Goal: Transaction & Acquisition: Download file/media

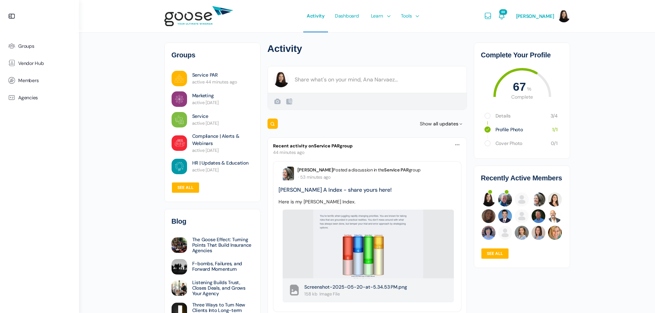
click at [203, 77] on e-page-transition at bounding box center [327, 156] width 655 height 313
drag, startPoint x: 213, startPoint y: 72, endPoint x: 521, endPoint y: 52, distance: 308.2
click at [213, 72] on e-page-transition at bounding box center [327, 156] width 655 height 313
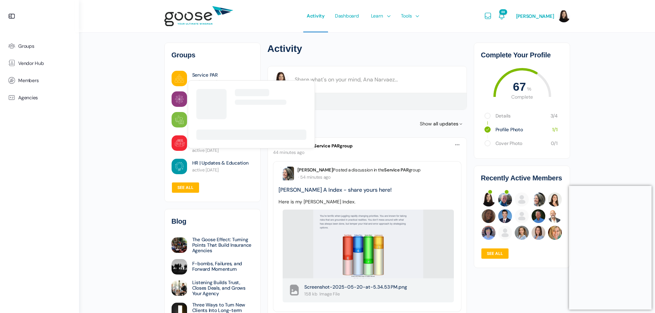
click at [201, 75] on link "Service PAR" at bounding box center [204, 75] width 25 height 7
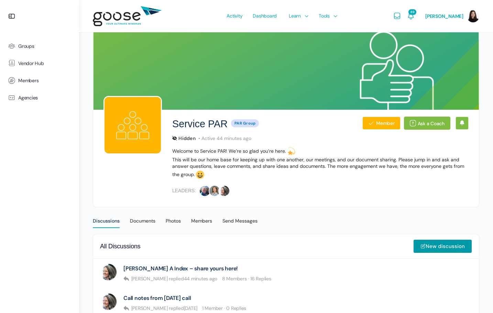
click at [140, 222] on div "Documents" at bounding box center [142, 223] width 25 height 10
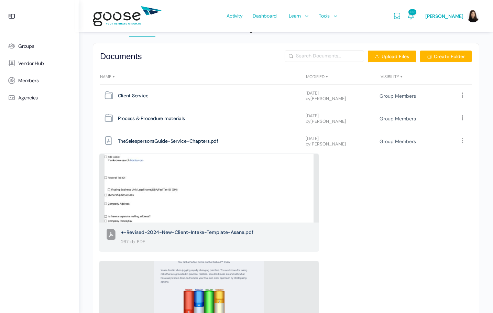
scroll to position [99, 0]
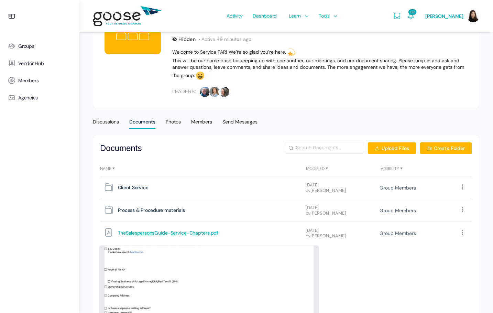
click at [202, 232] on span "TheSalespersonsGuide-Service-Chapters" at bounding box center [164, 232] width 92 height 9
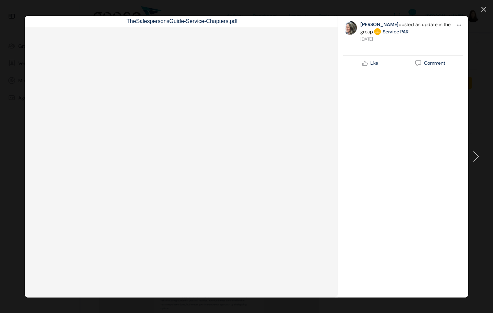
scroll to position [237, 0]
click at [478, 157] on icon at bounding box center [477, 156] width 6 height 10
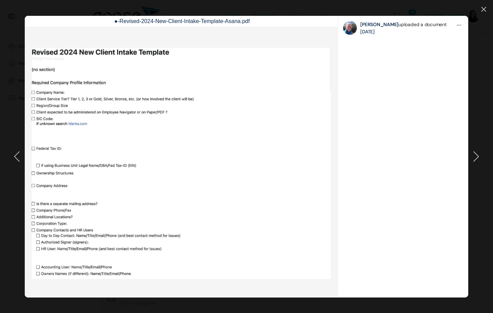
click at [478, 157] on icon at bounding box center [477, 156] width 6 height 10
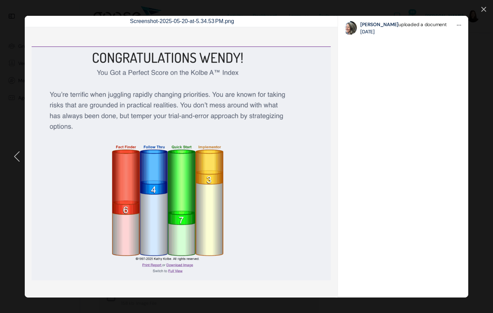
click at [478, 157] on div "Screenshot-2025-05-20-at-5.34.53 PM.png Public All Members My Connections Only …" at bounding box center [246, 156] width 493 height 313
click at [484, 8] on icon at bounding box center [484, 9] width 5 height 5
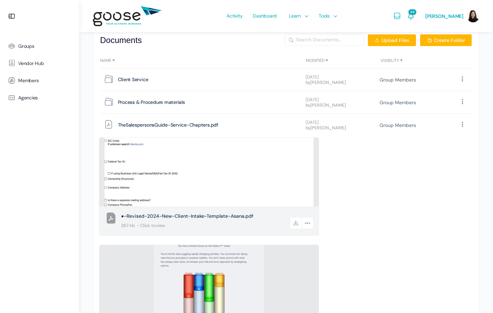
scroll to position [168, 0]
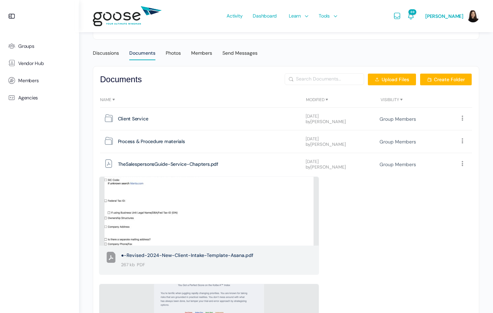
click at [465, 163] on icon at bounding box center [463, 164] width 7 height 7
click at [435, 119] on link "Download" at bounding box center [437, 122] width 65 height 14
